Goal: Find specific page/section: Find specific page/section

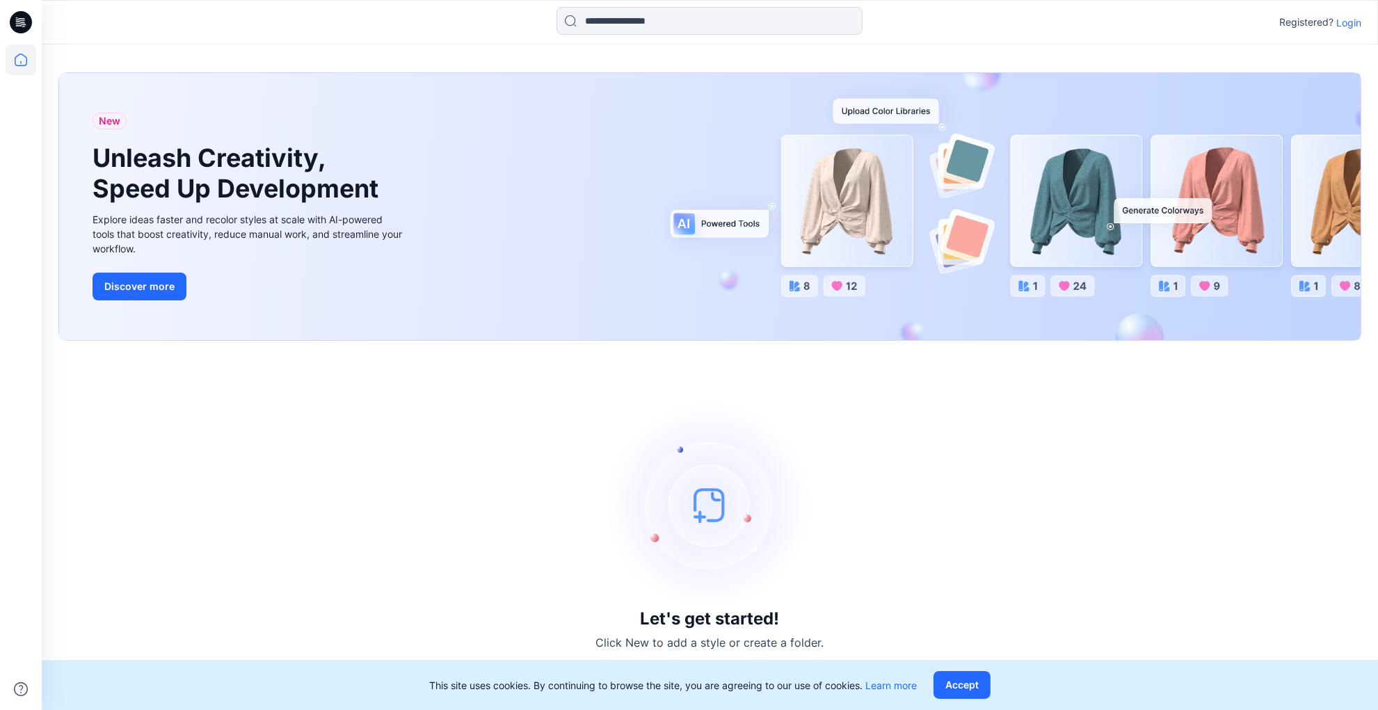
click at [1354, 22] on p "Login" at bounding box center [1348, 22] width 25 height 15
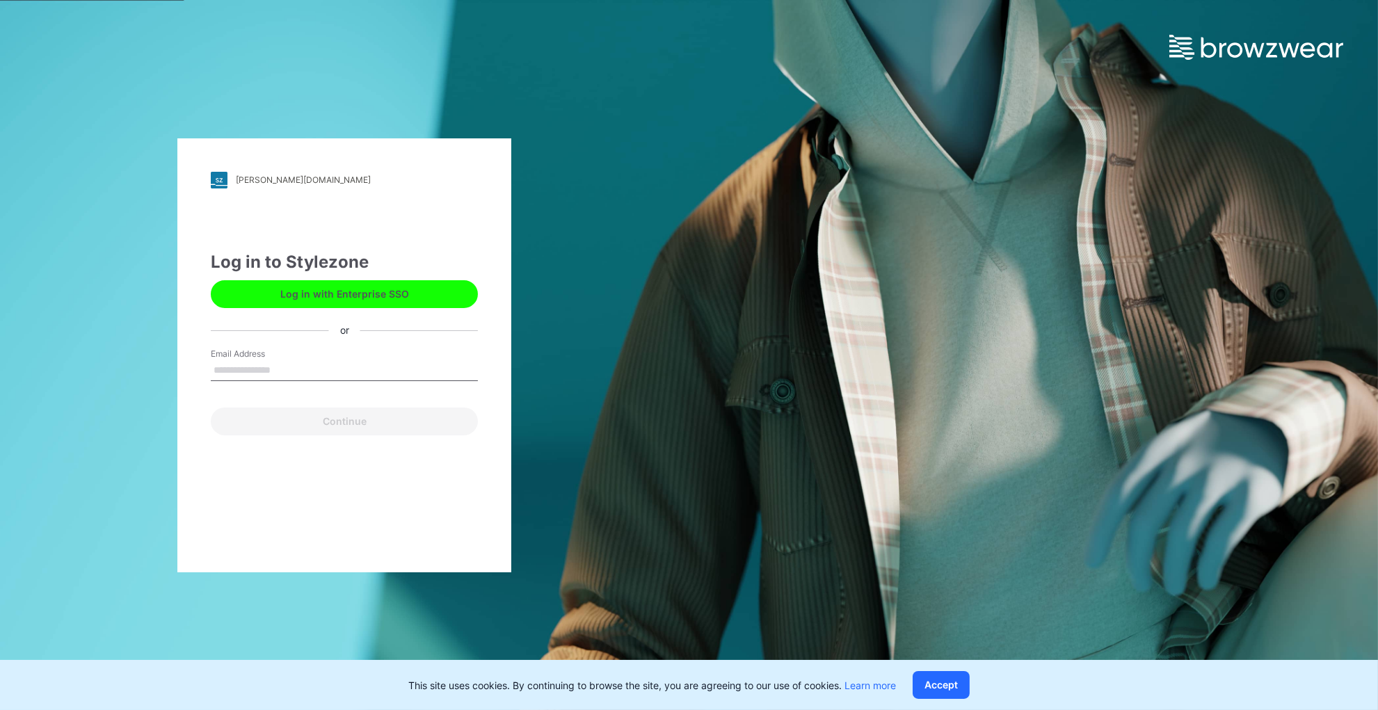
type input "**********"
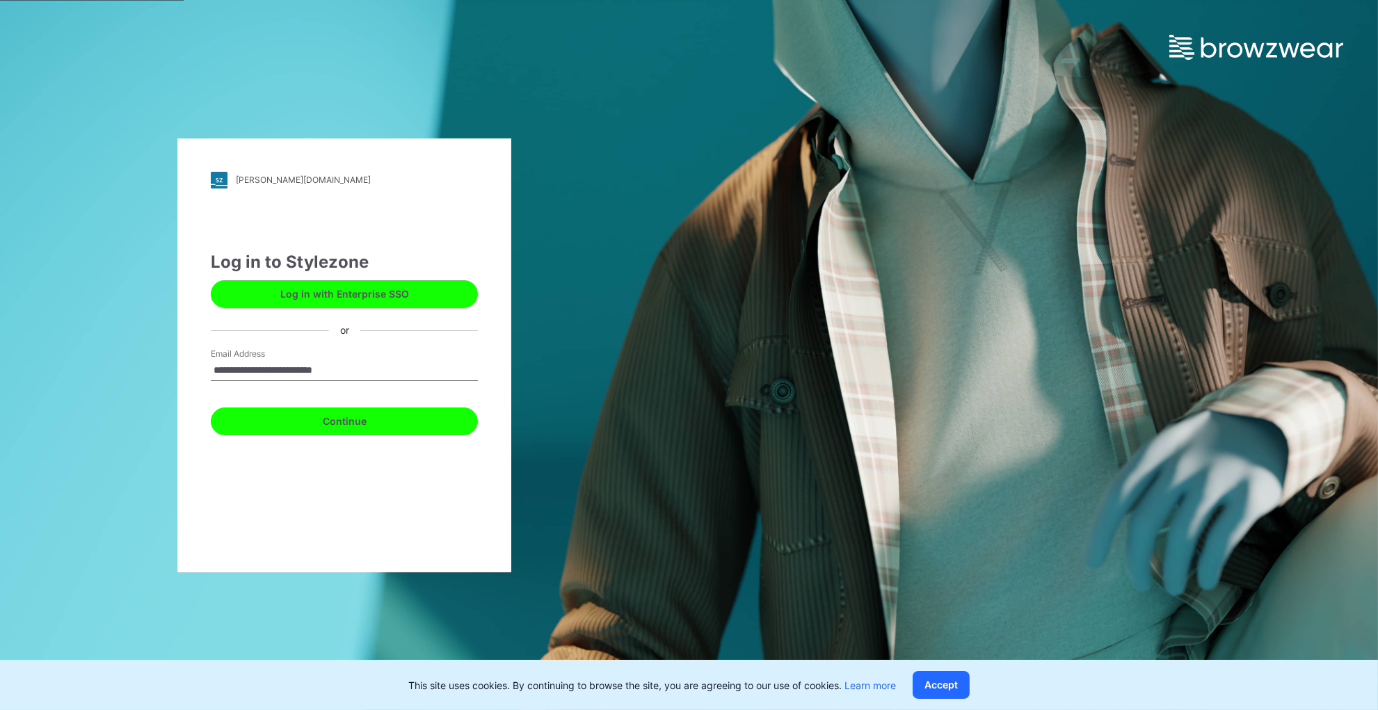
click at [353, 422] on button "Continue" at bounding box center [344, 422] width 267 height 28
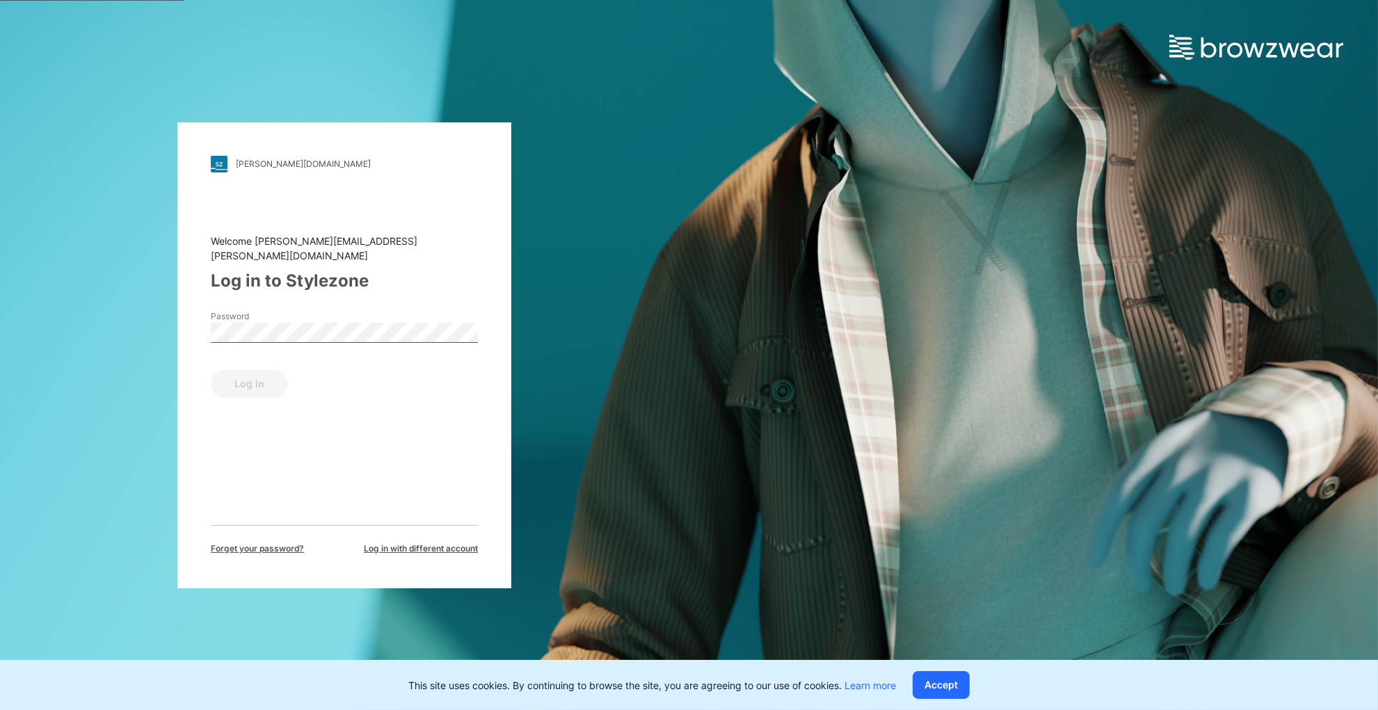
click at [360, 310] on div "Password" at bounding box center [344, 331] width 267 height 42
click at [253, 374] on button "Log in" at bounding box center [249, 384] width 77 height 28
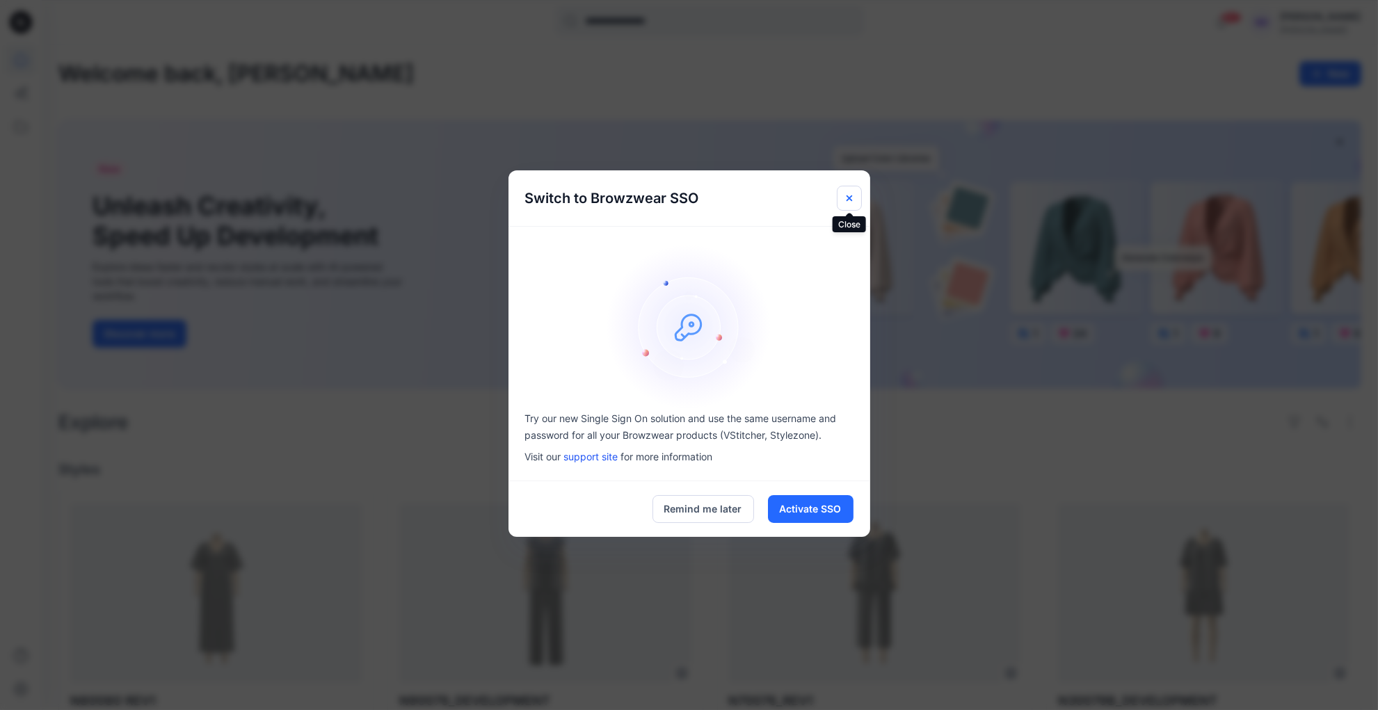
click at [848, 198] on icon "Close" at bounding box center [850, 198] width 6 height 6
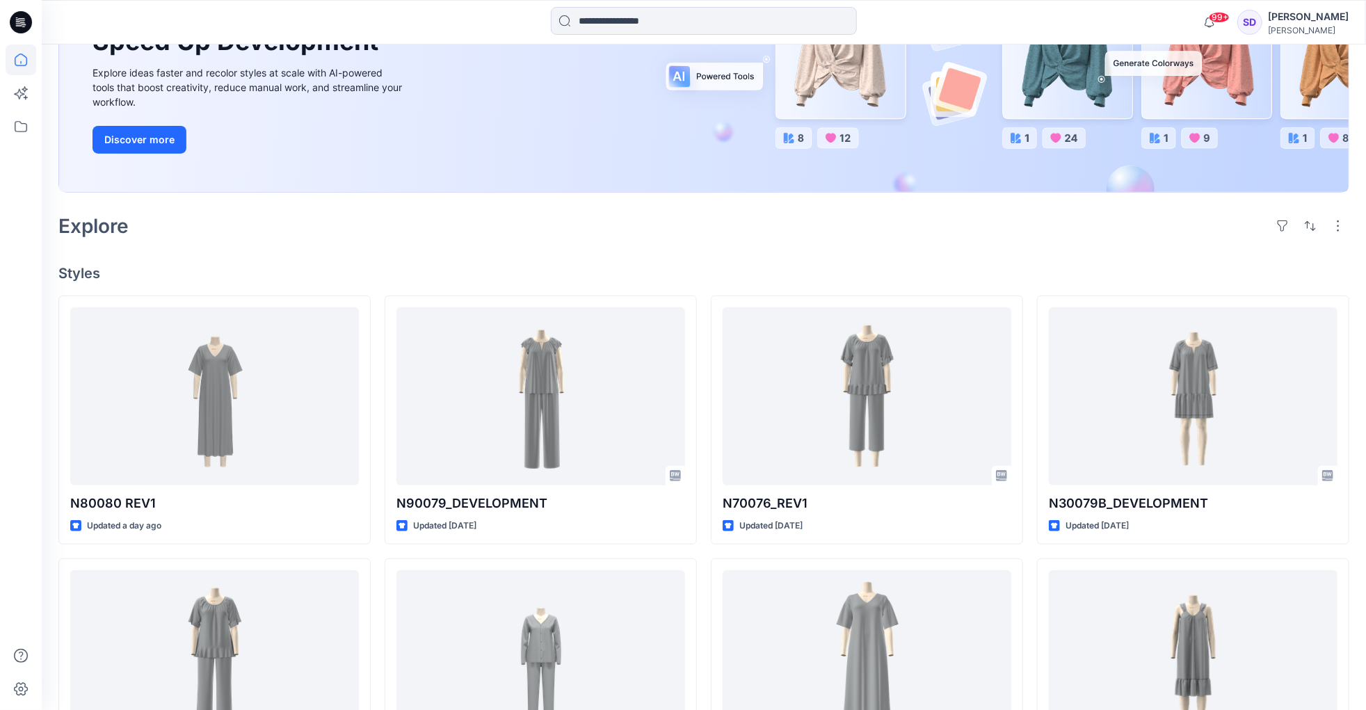
scroll to position [207, 0]
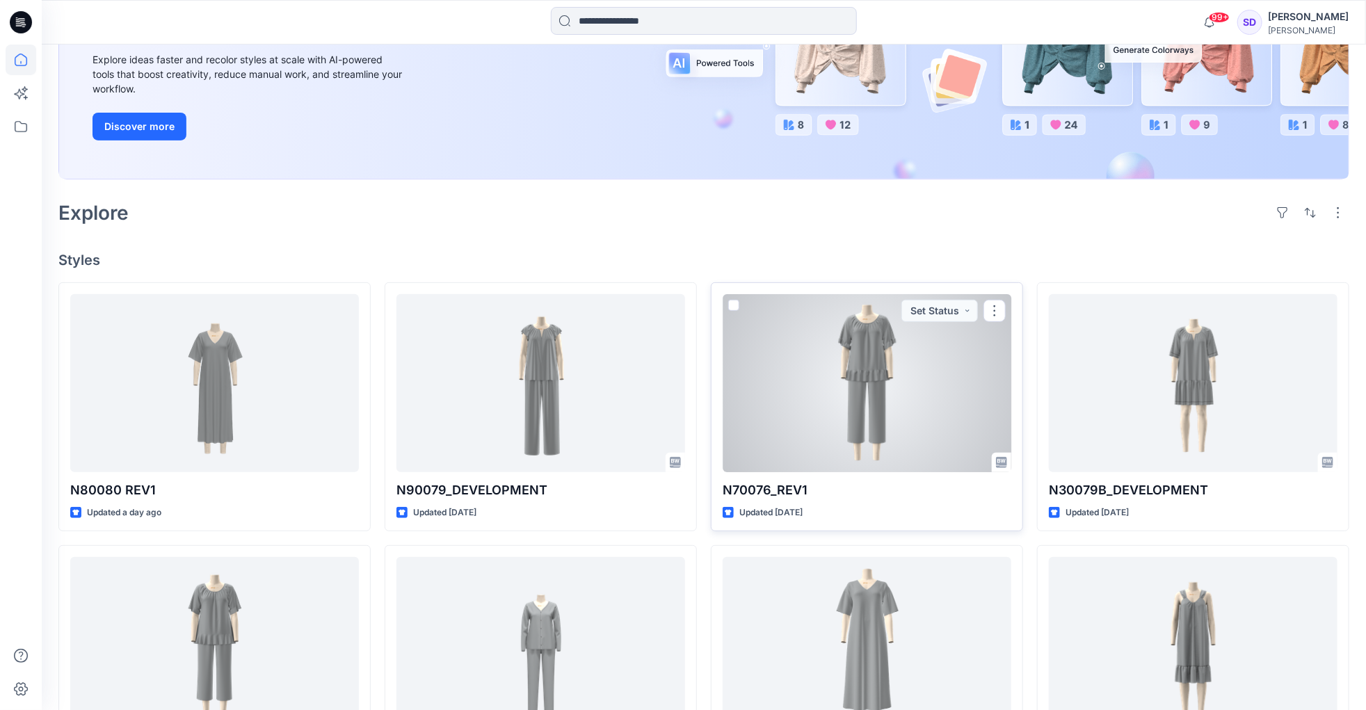
click at [736, 308] on span at bounding box center [733, 305] width 11 height 11
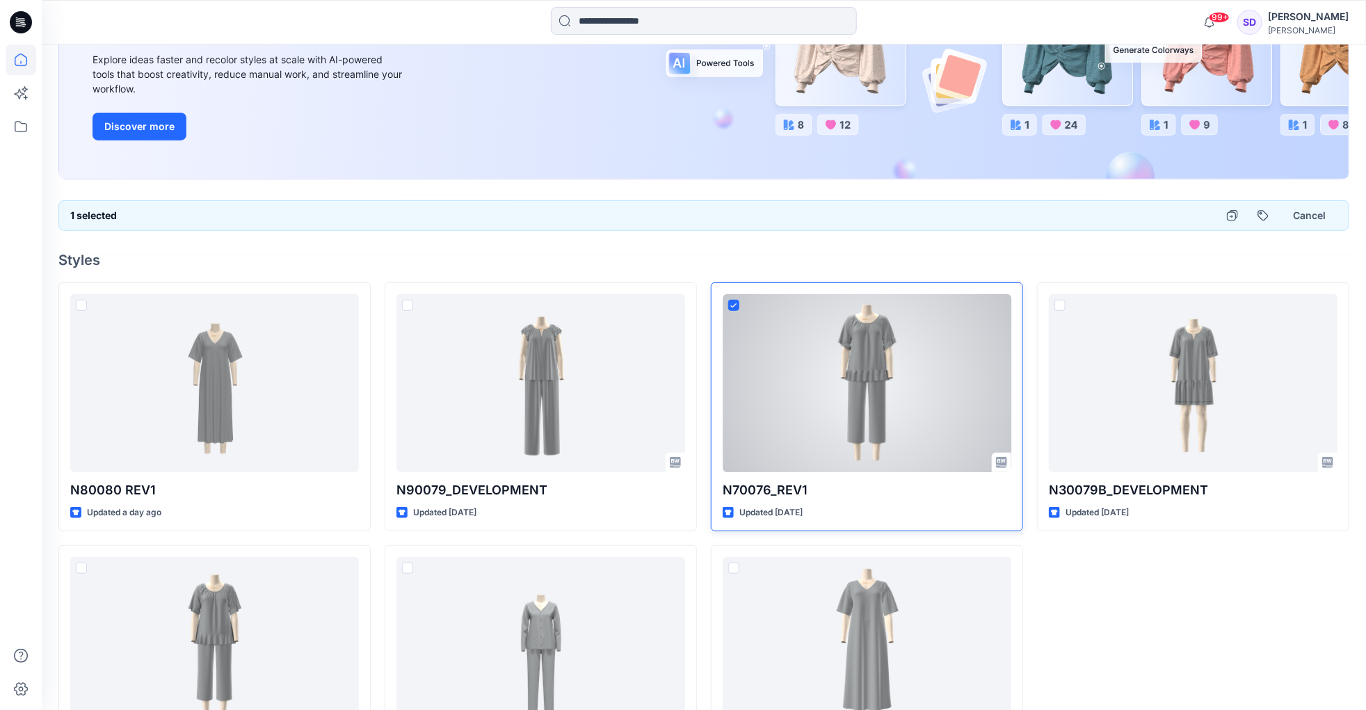
click at [737, 307] on span at bounding box center [733, 305] width 11 height 11
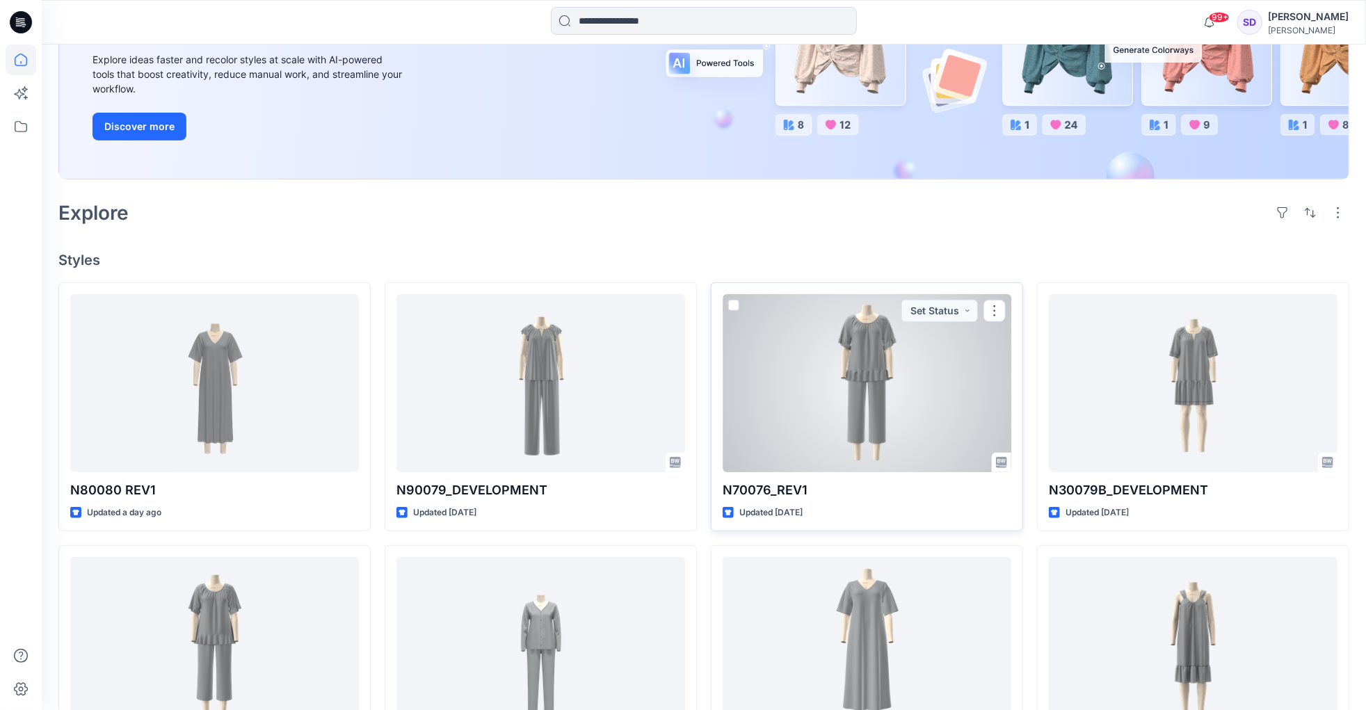
click at [784, 371] on div at bounding box center [867, 382] width 289 height 177
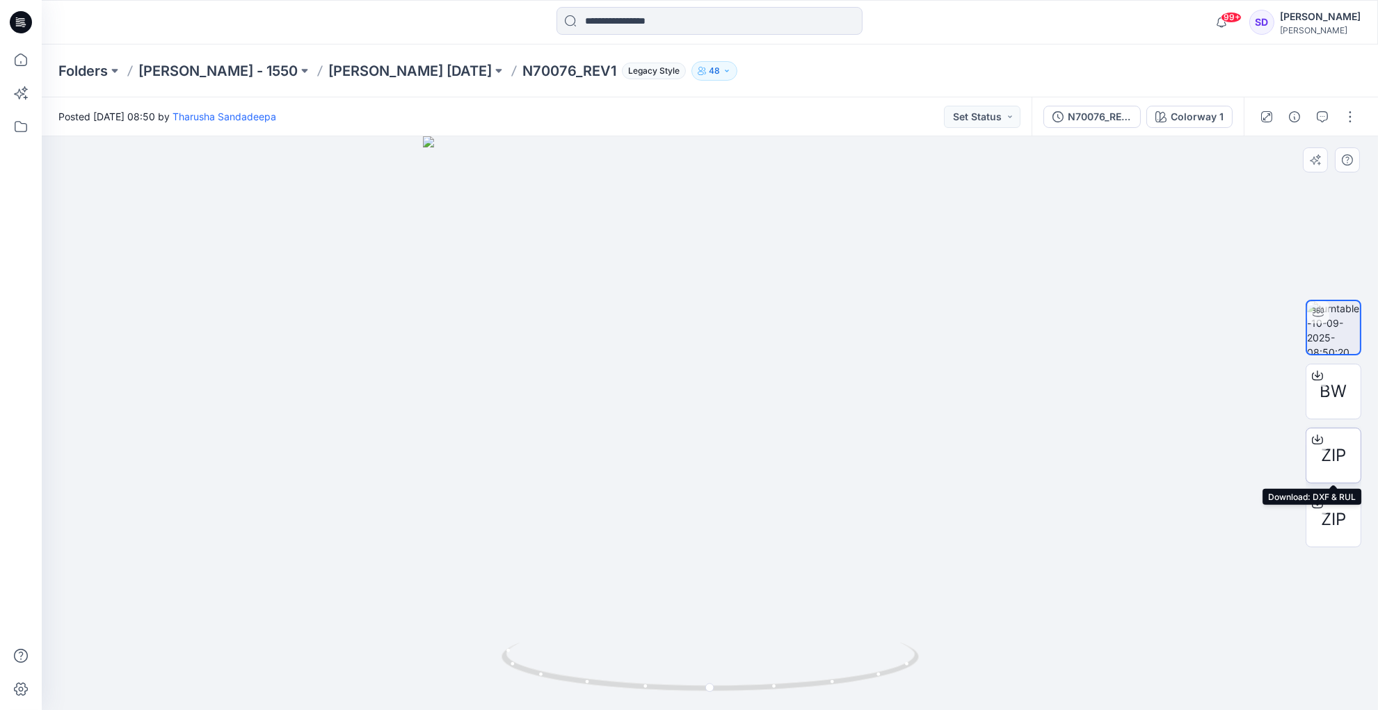
click at [1337, 445] on span "ZIP" at bounding box center [1333, 455] width 25 height 25
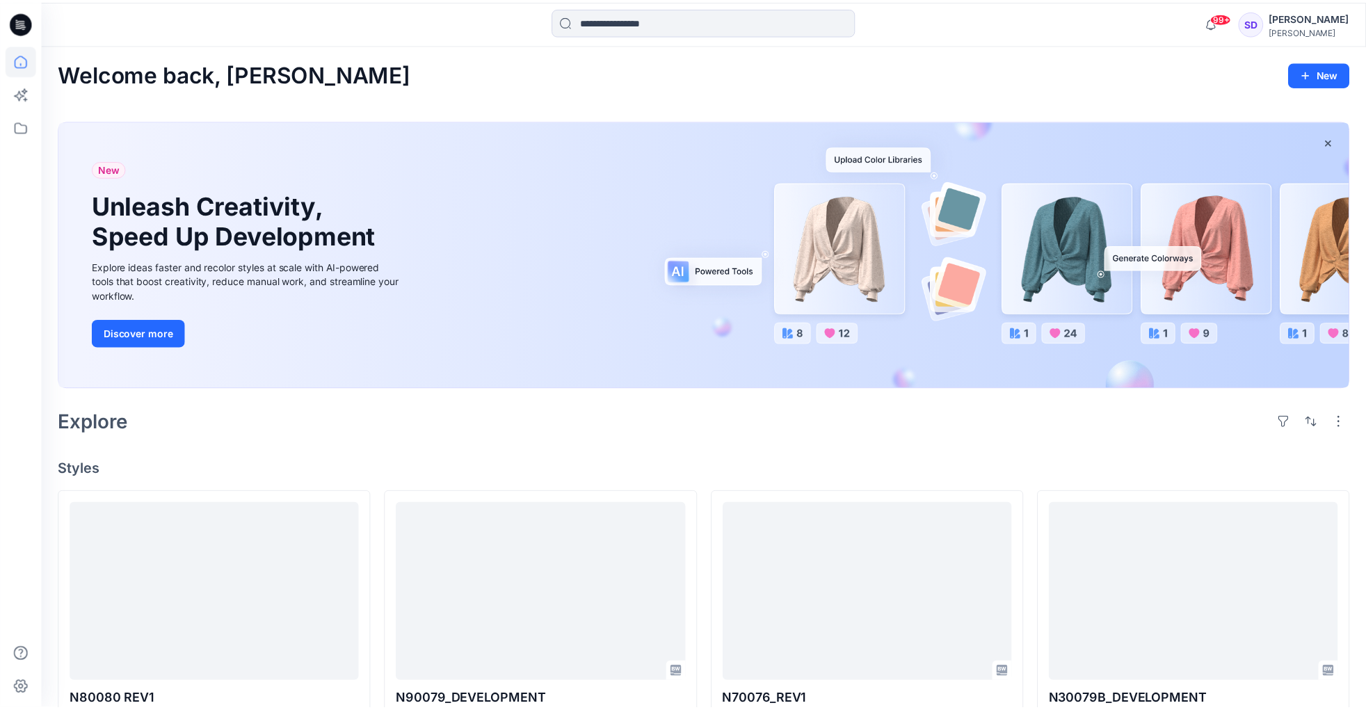
scroll to position [207, 0]
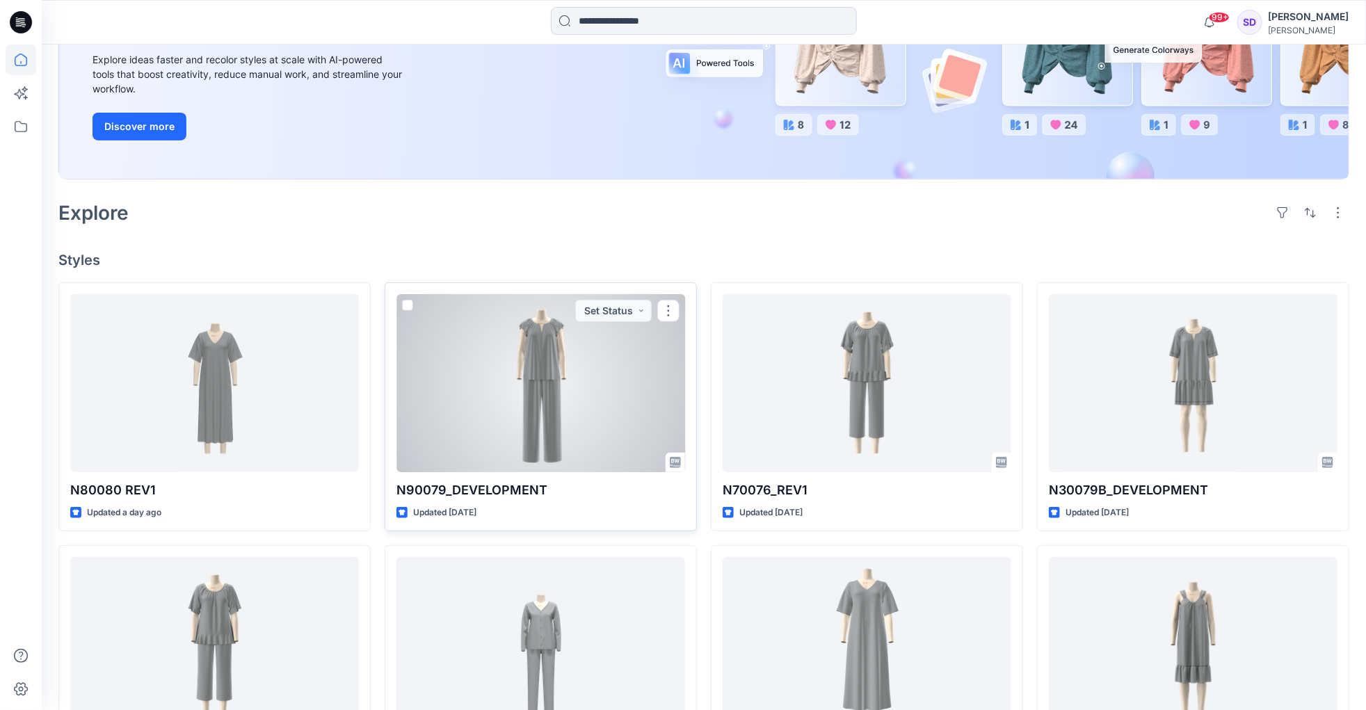
click at [547, 381] on div at bounding box center [541, 382] width 289 height 177
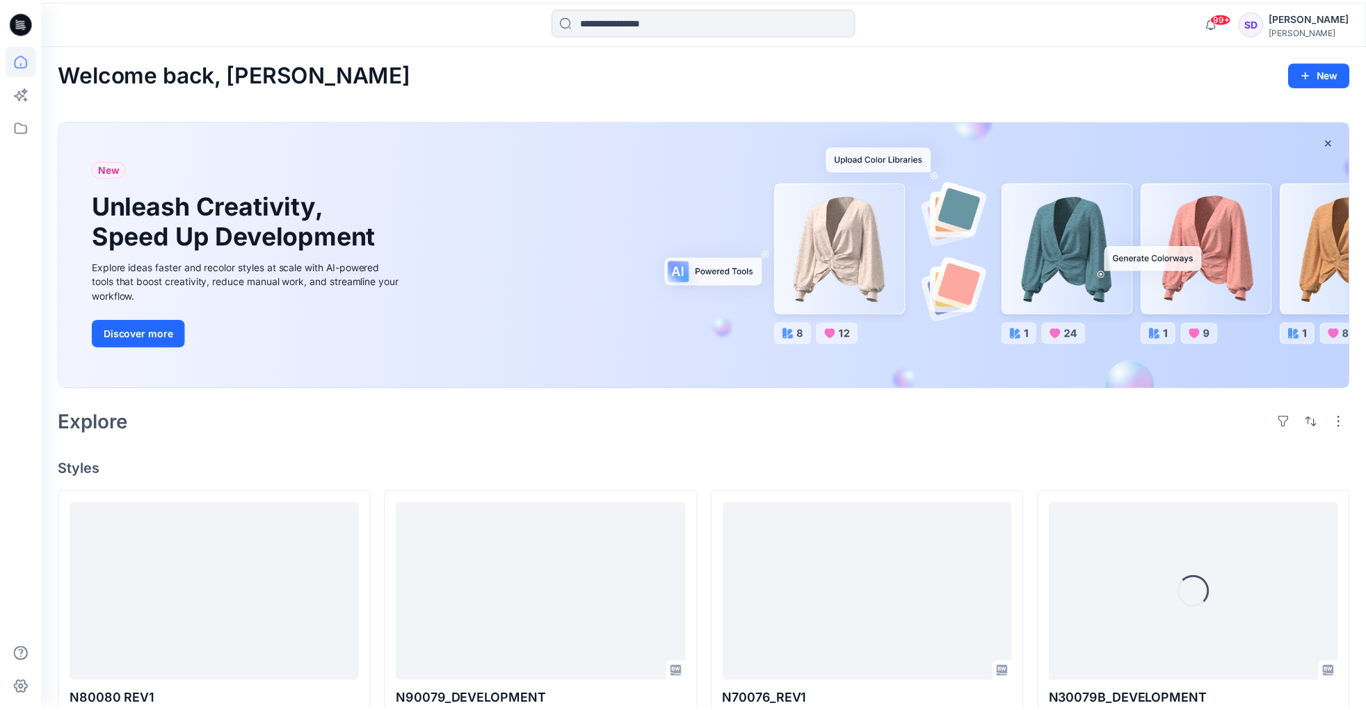
scroll to position [207, 0]
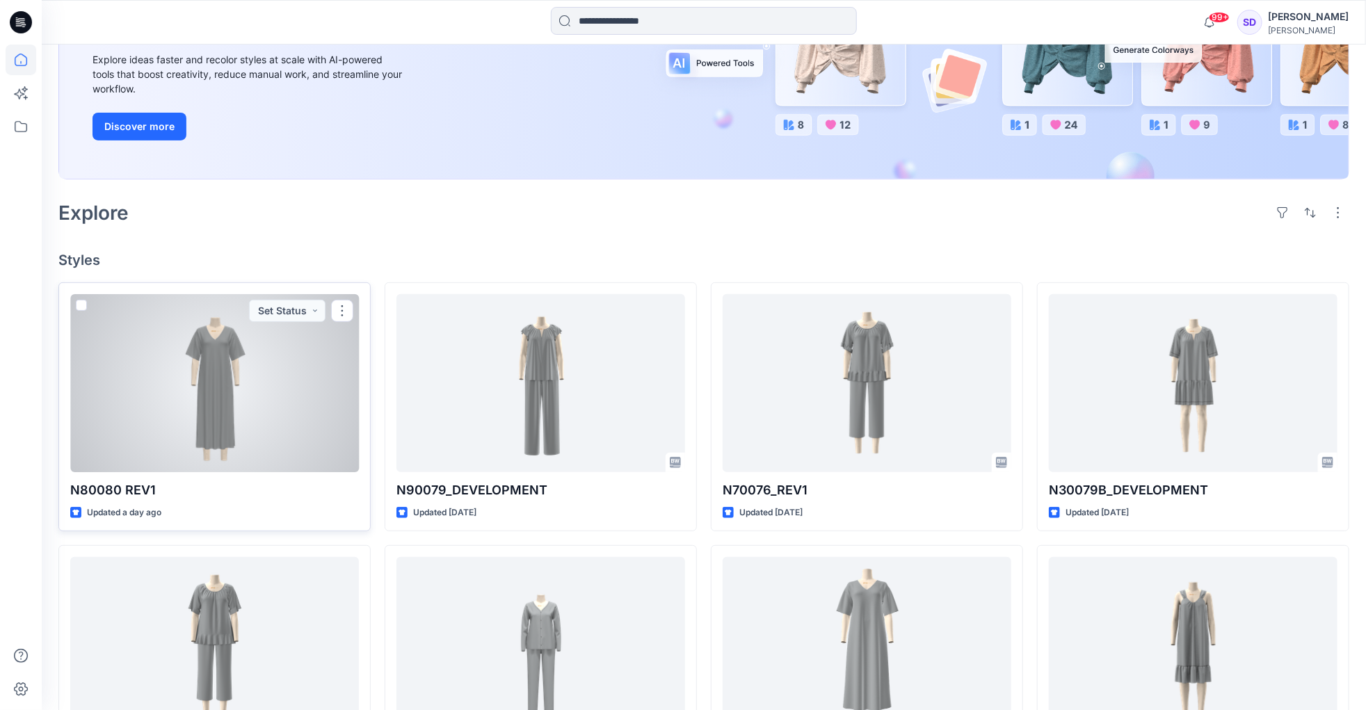
click at [192, 356] on div at bounding box center [214, 382] width 289 height 177
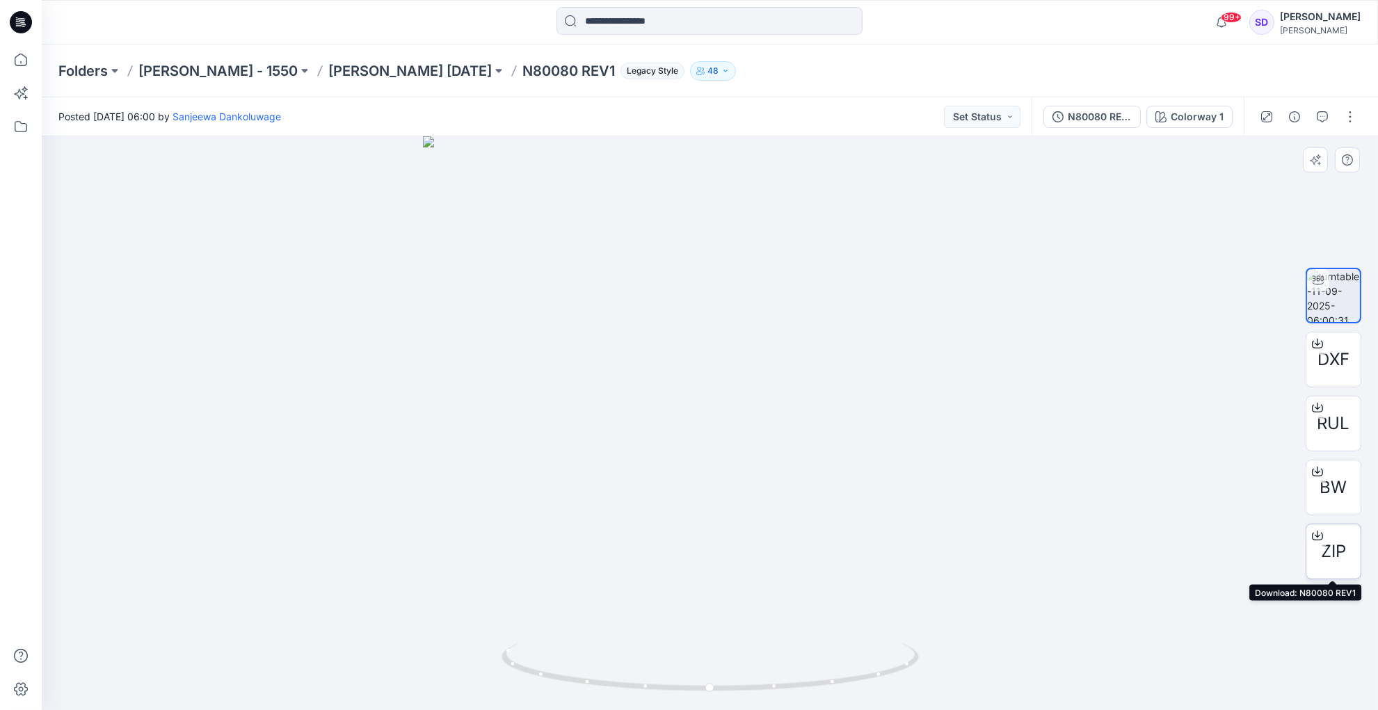
click at [1344, 551] on span "ZIP" at bounding box center [1333, 551] width 25 height 25
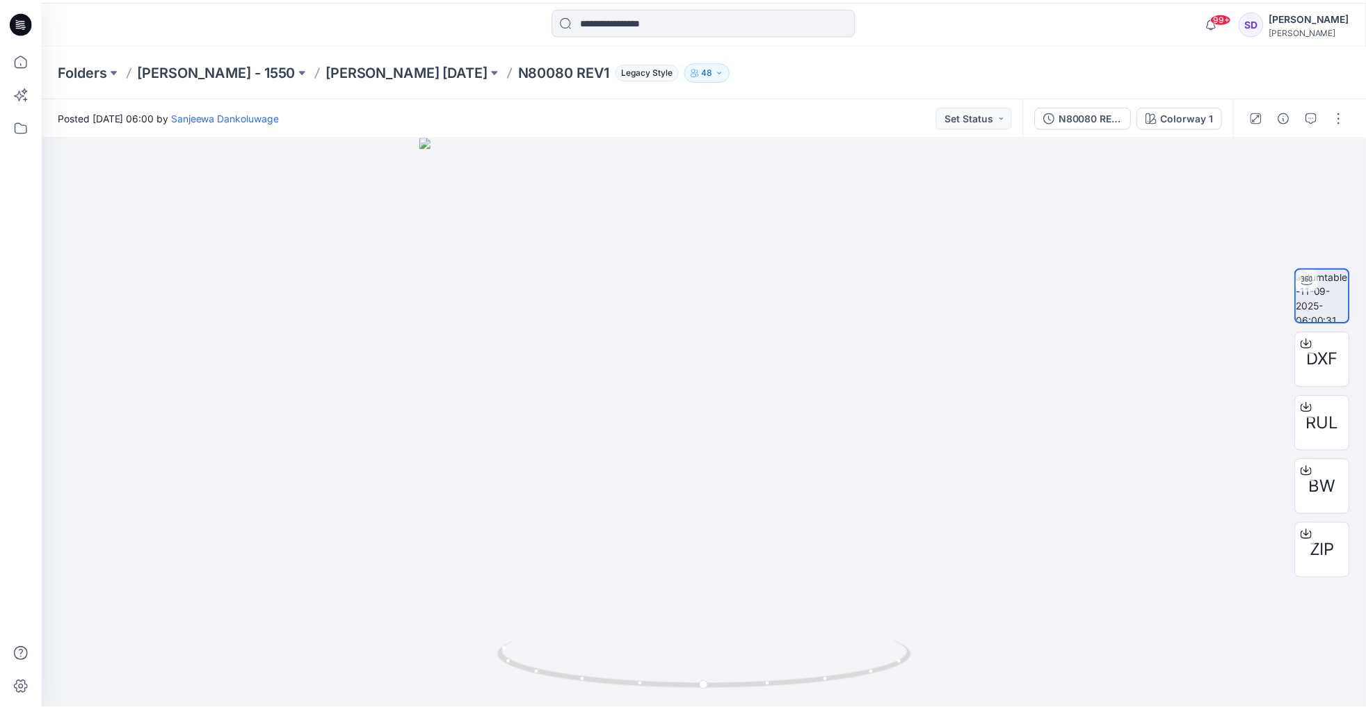
scroll to position [207, 0]
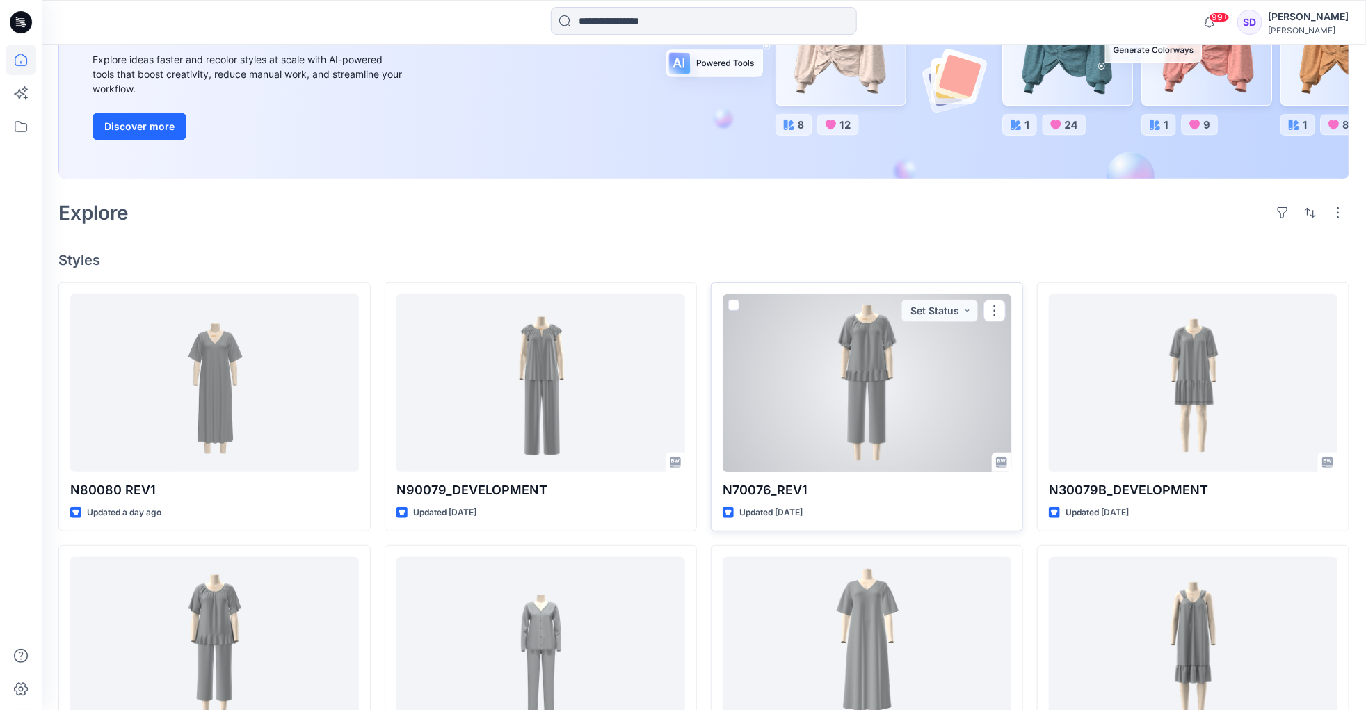
click at [870, 379] on div at bounding box center [867, 382] width 289 height 177
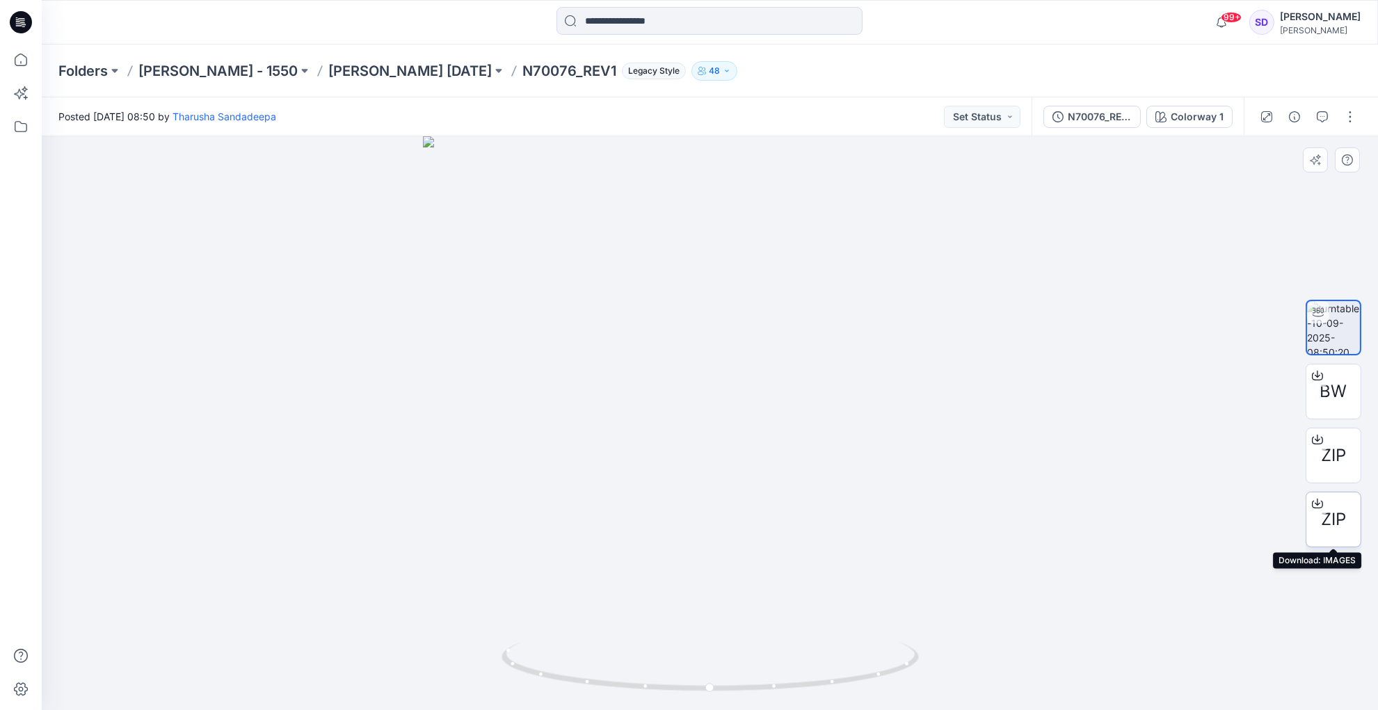
click at [1330, 511] on span "ZIP" at bounding box center [1333, 519] width 25 height 25
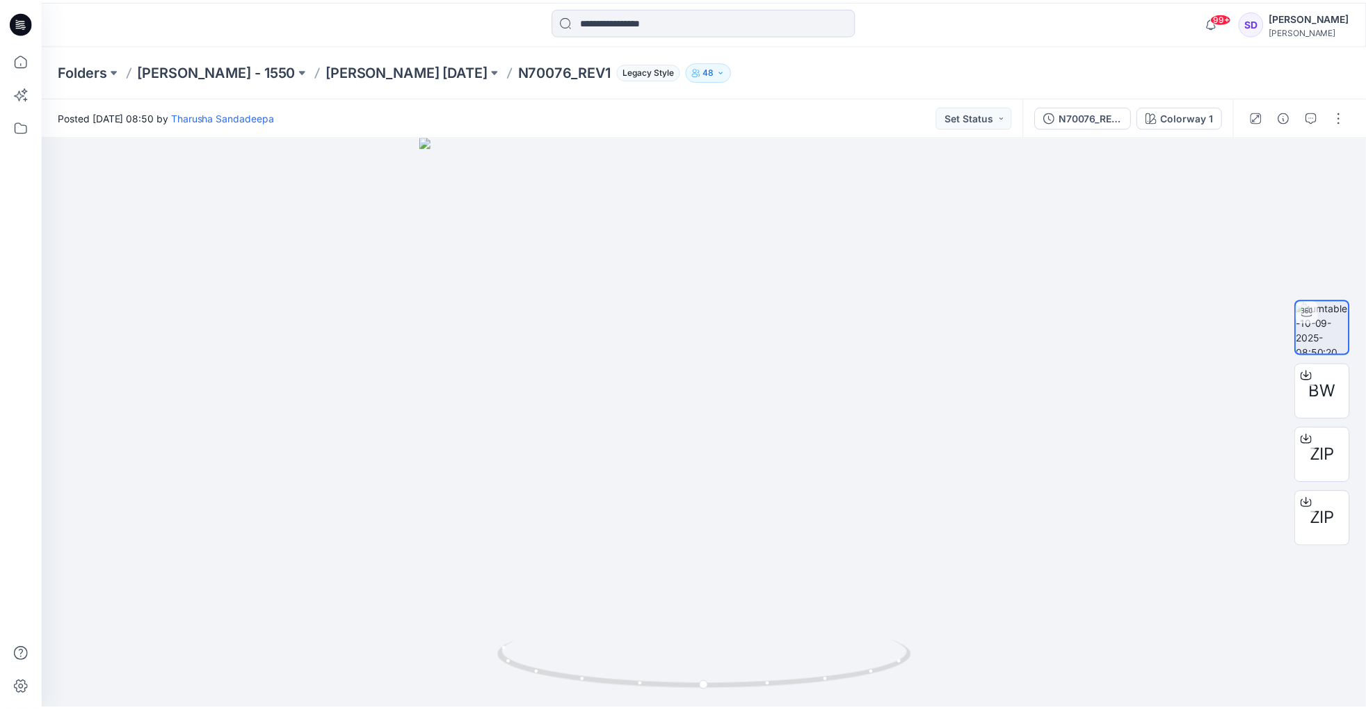
scroll to position [56, 0]
